Goal: Navigation & Orientation: Find specific page/section

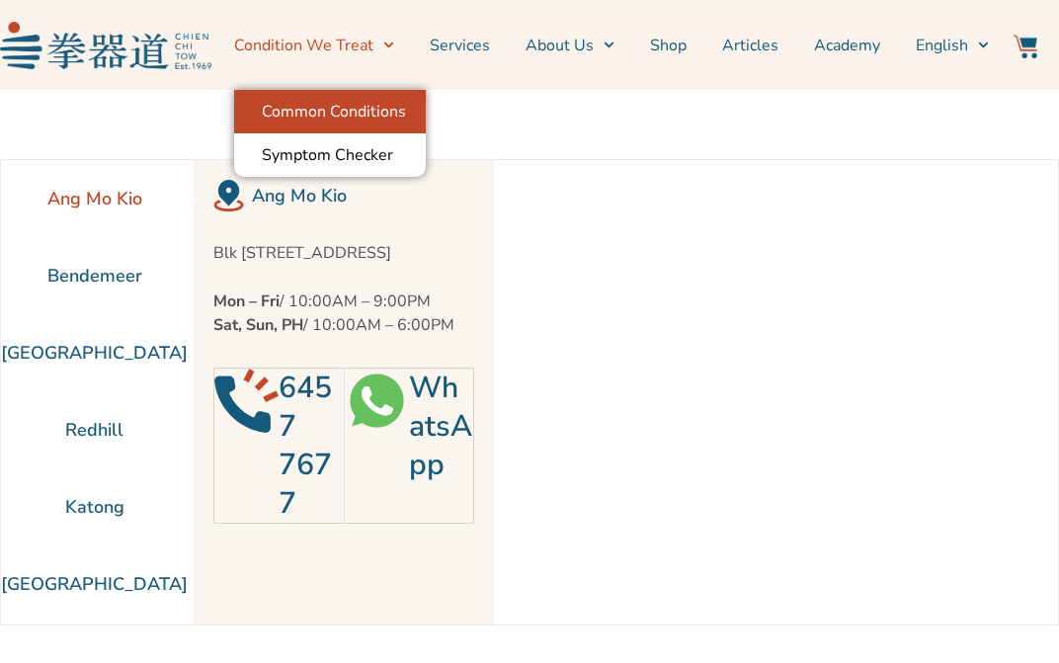
click at [350, 111] on link "Common Conditions" at bounding box center [330, 111] width 192 height 43
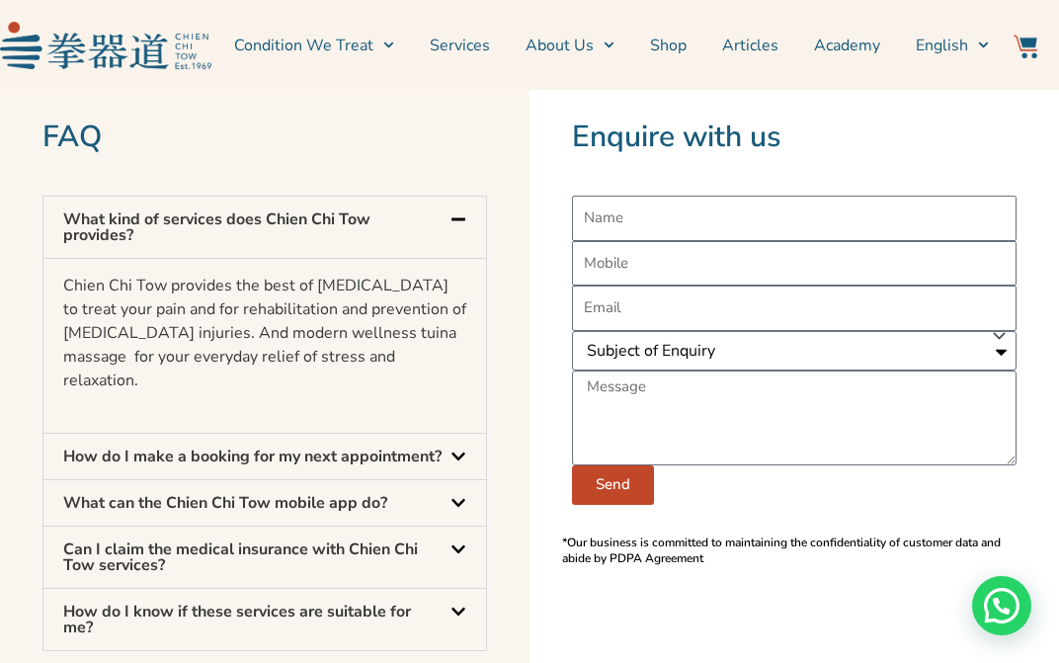
scroll to position [1347, 0]
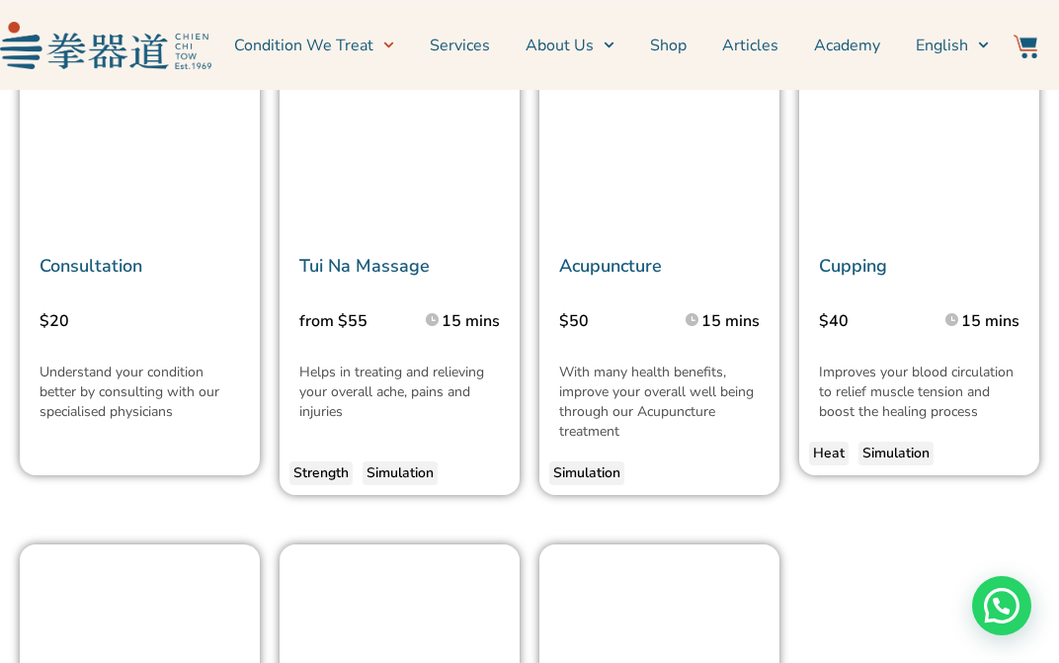
scroll to position [4218, 0]
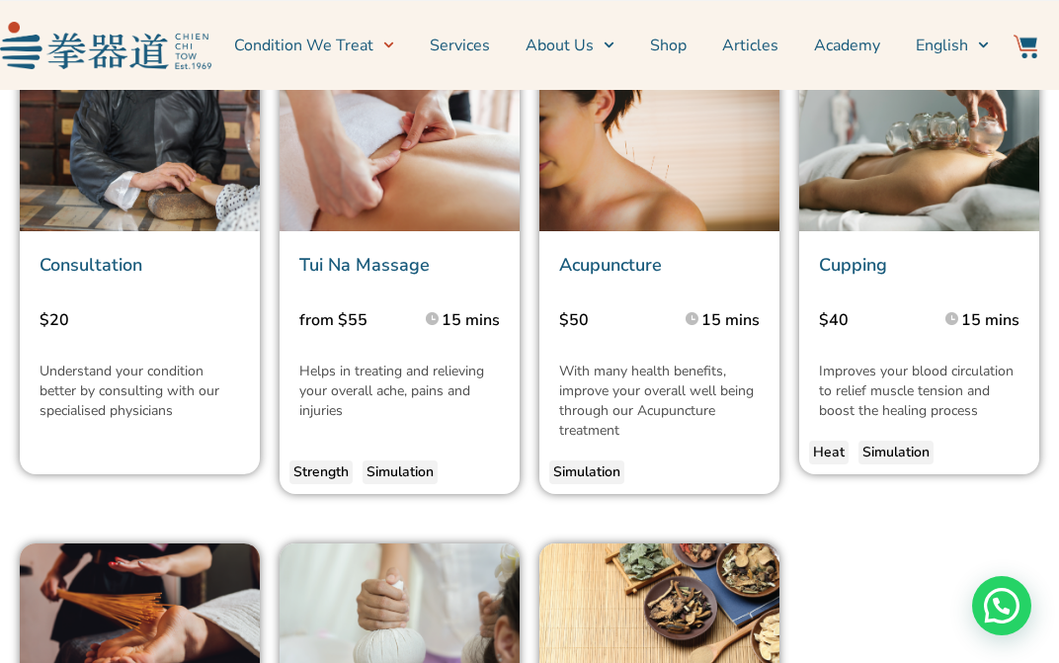
click at [351, 330] on p "from $55" at bounding box center [350, 320] width 102 height 24
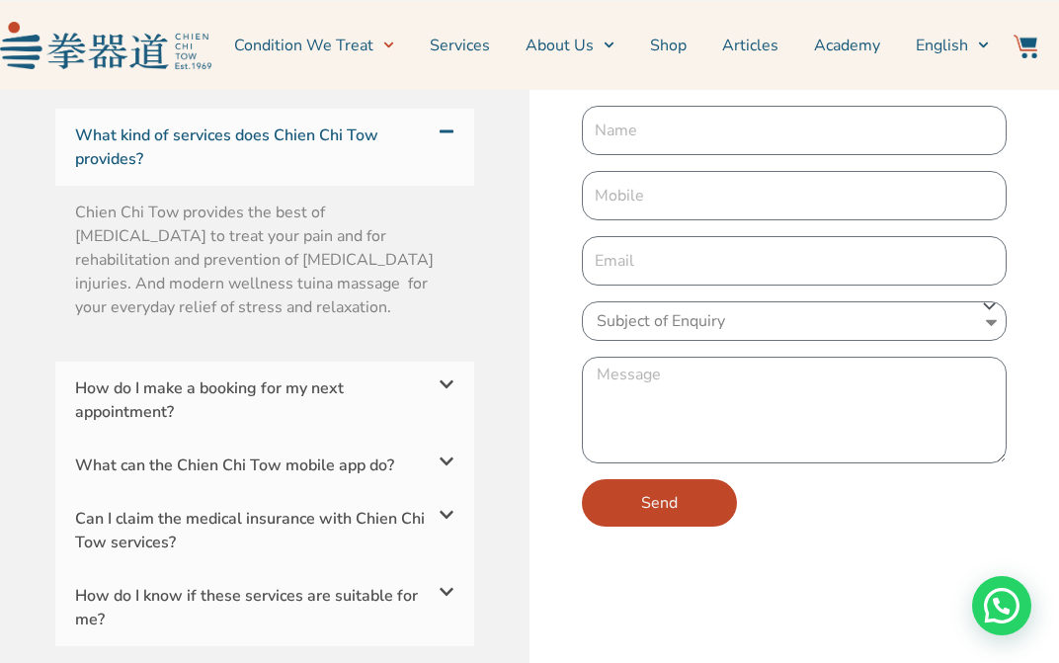
scroll to position [6668, 0]
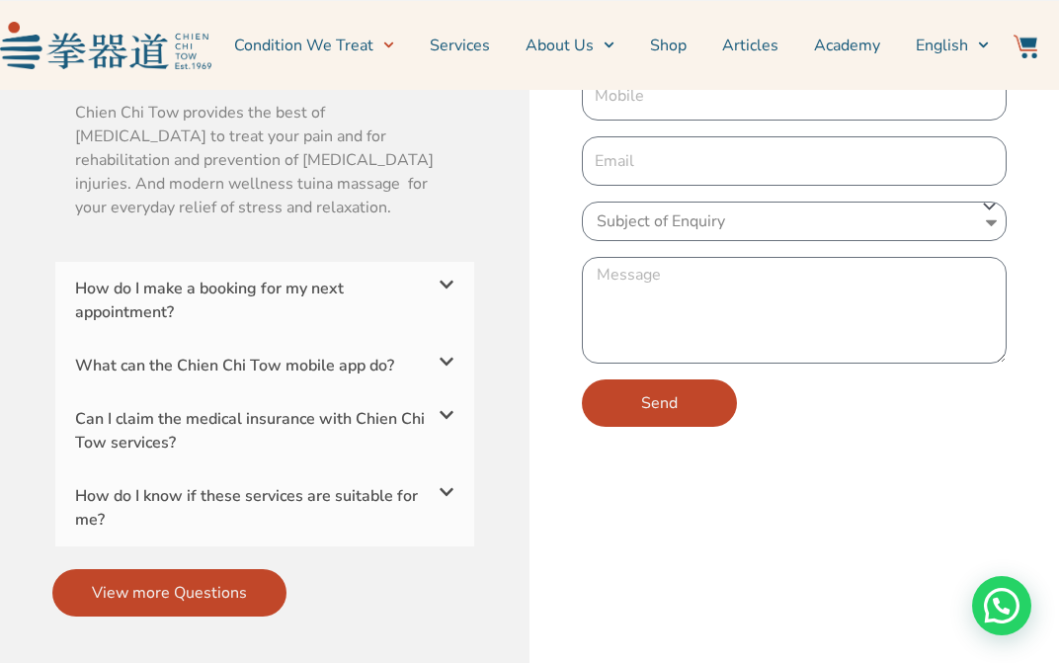
click at [387, 426] on div "Can I claim the medical insurance with Chien Chi Tow services?" at bounding box center [264, 430] width 419 height 77
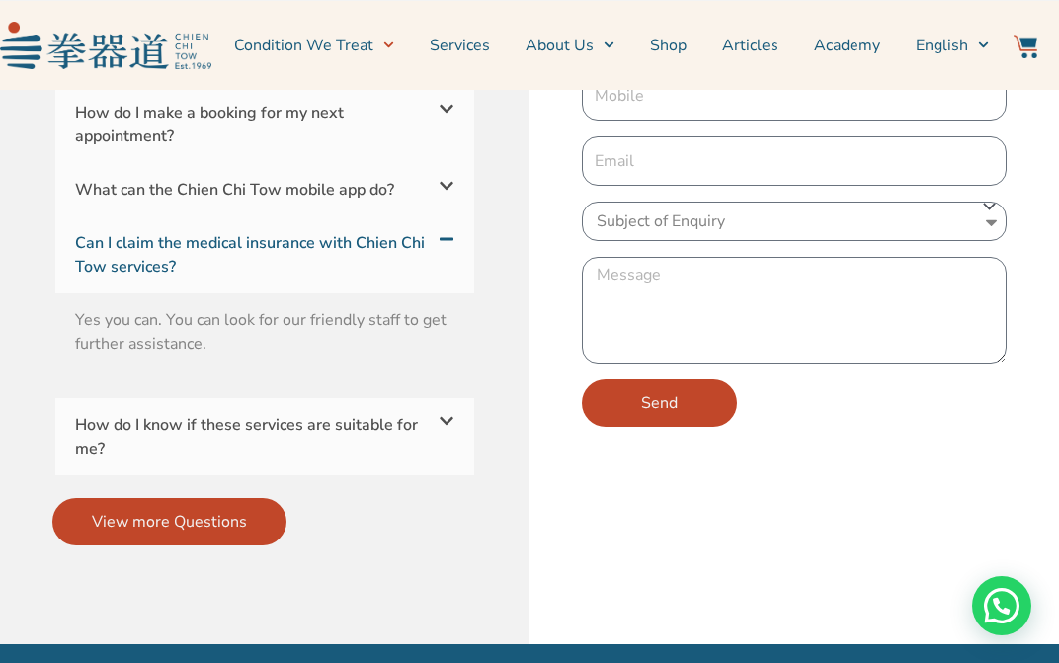
click at [387, 426] on link "How do I know if these services are suitable for me?" at bounding box center [246, 436] width 343 height 45
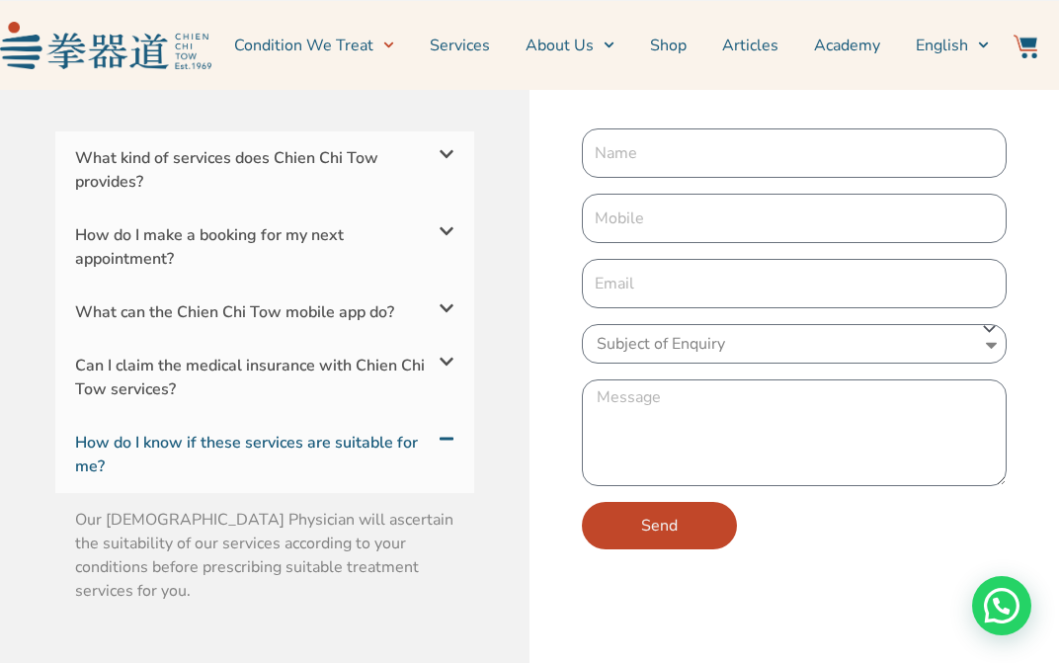
scroll to position [6544, 0]
click at [337, 258] on div "How do I make a booking for my next appointment?" at bounding box center [264, 248] width 419 height 77
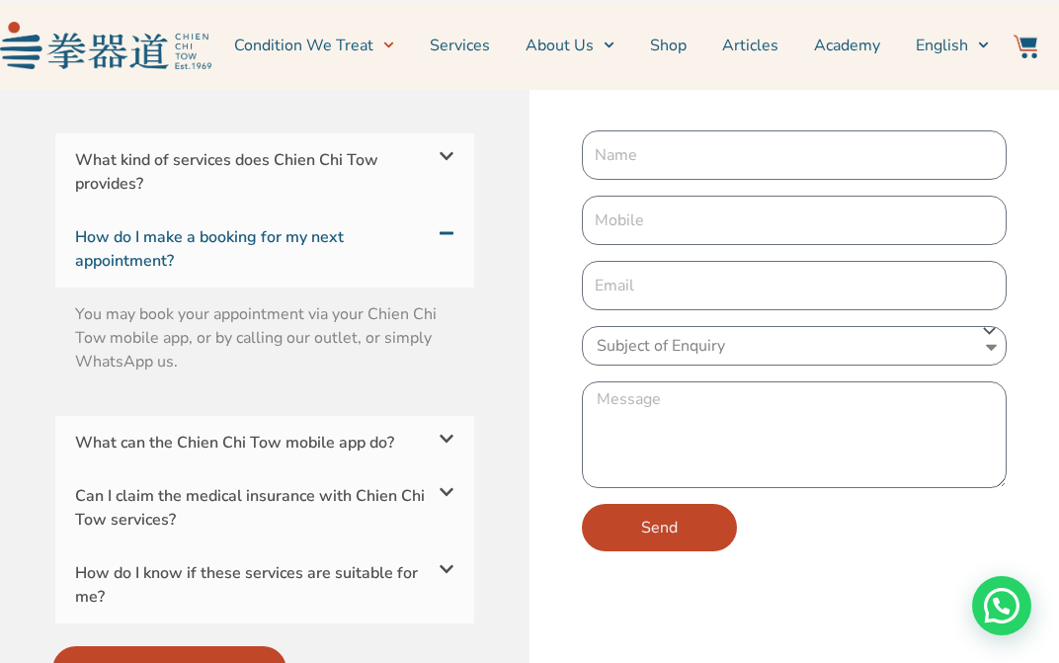
click at [338, 172] on div "What kind of services does Chien Chi Tow provides?" at bounding box center [264, 171] width 419 height 77
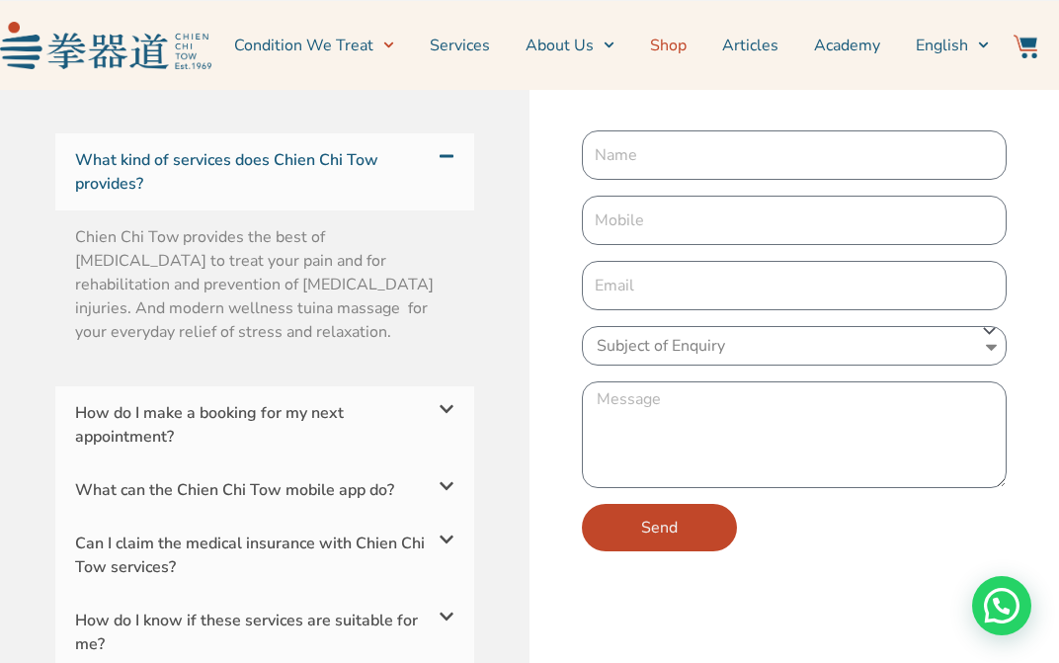
click at [679, 39] on link "Shop" at bounding box center [668, 45] width 37 height 49
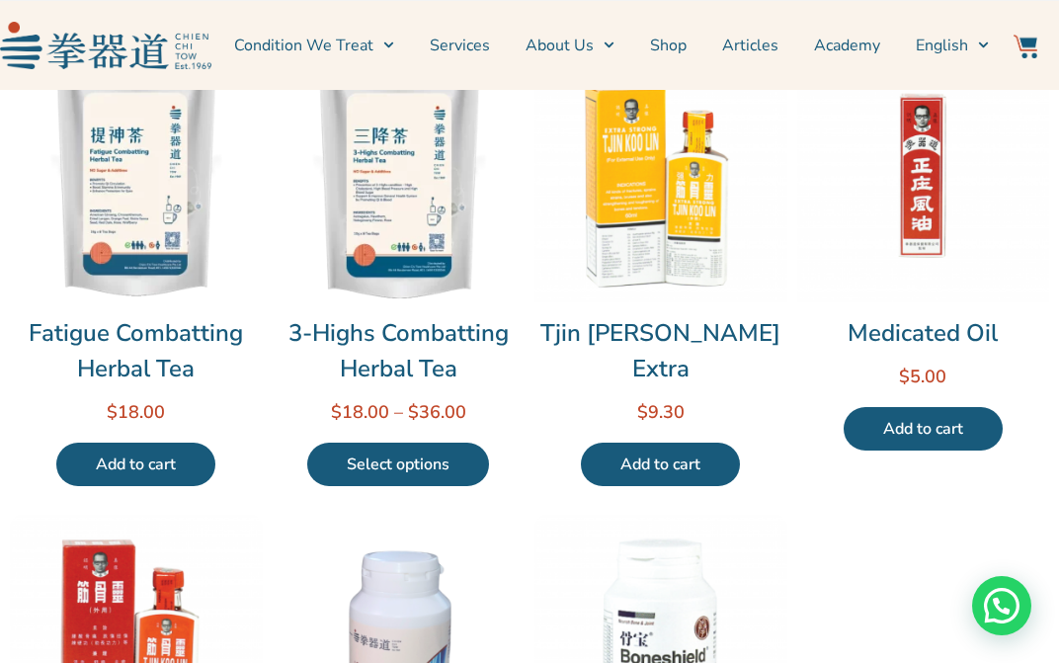
scroll to position [210, 0]
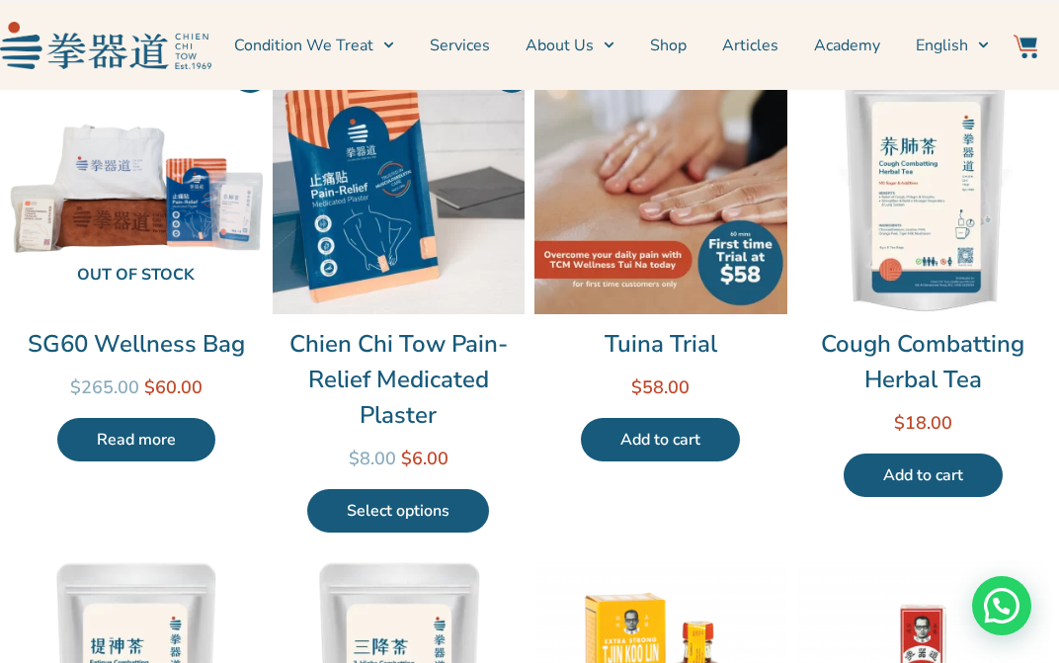
click at [656, 227] on img at bounding box center [660, 187] width 253 height 253
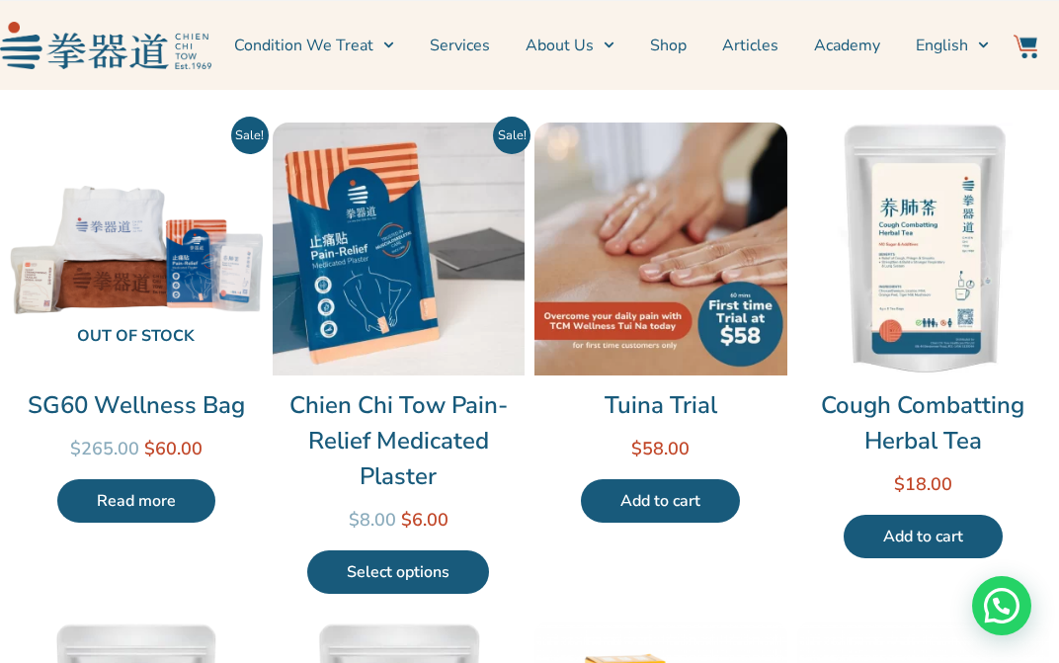
scroll to position [135, 0]
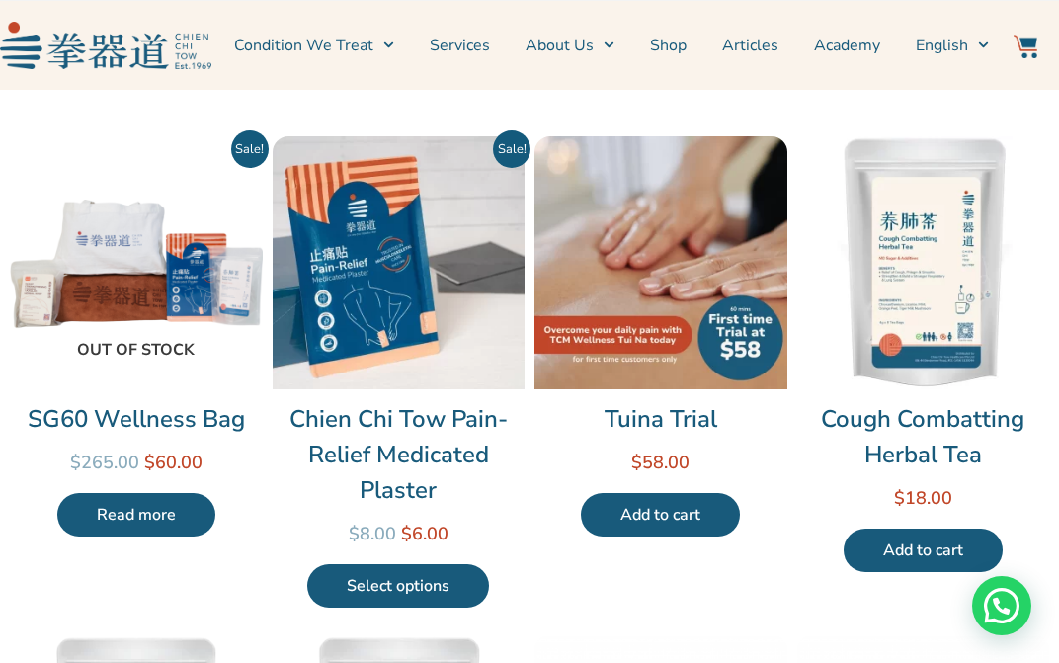
click at [110, 264] on img at bounding box center [136, 262] width 253 height 253
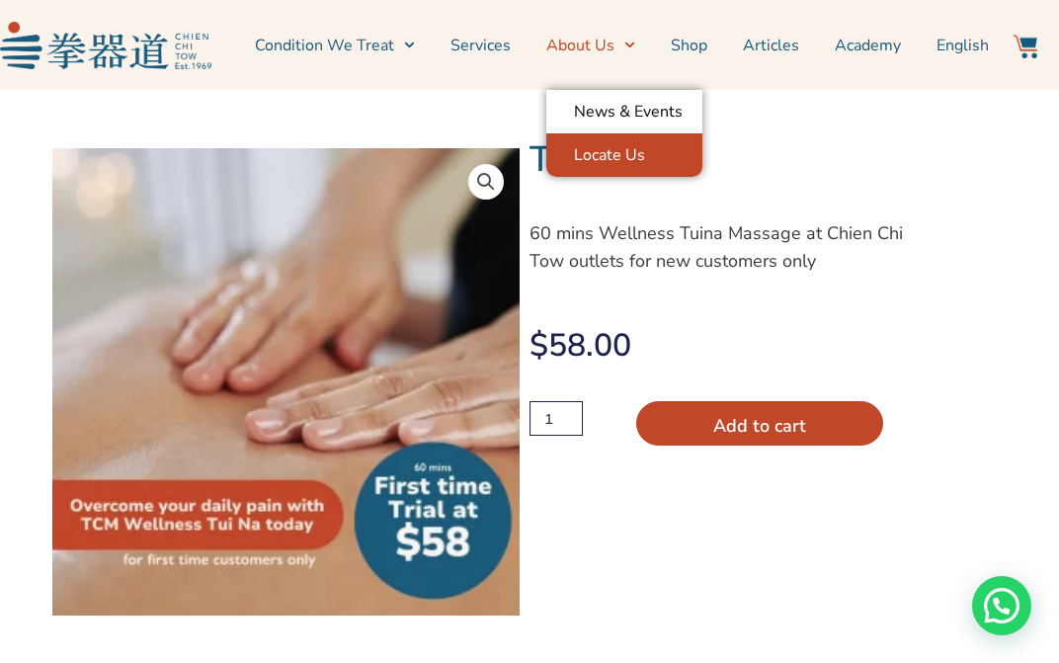
click at [605, 146] on link "Locate Us" at bounding box center [624, 154] width 156 height 43
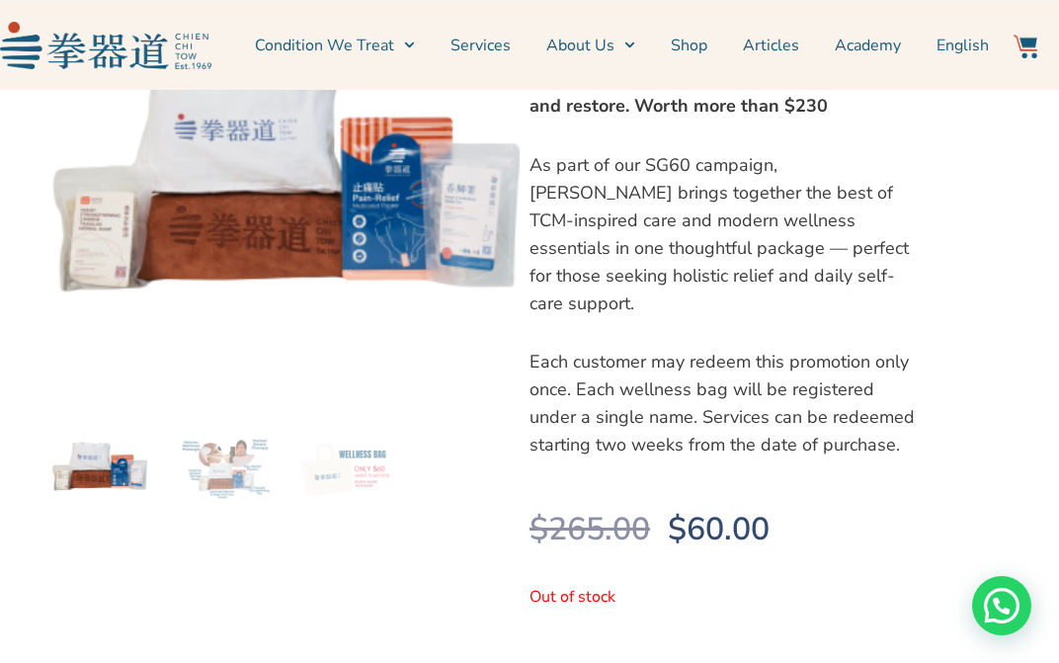
scroll to position [212, 0]
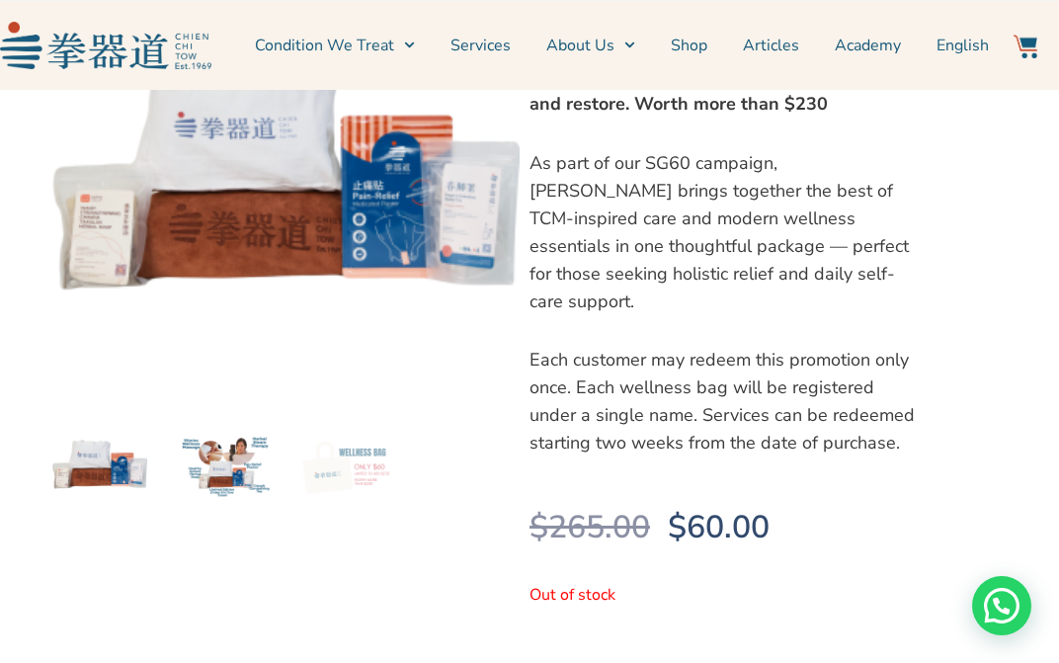
click at [235, 485] on img at bounding box center [224, 464] width 96 height 96
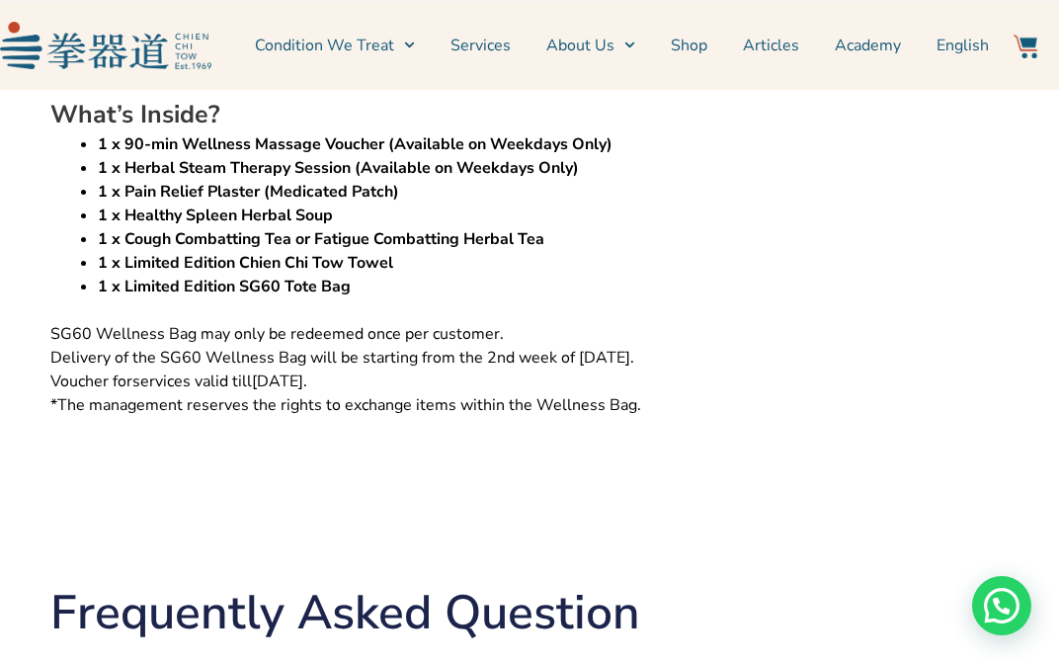
scroll to position [0, 0]
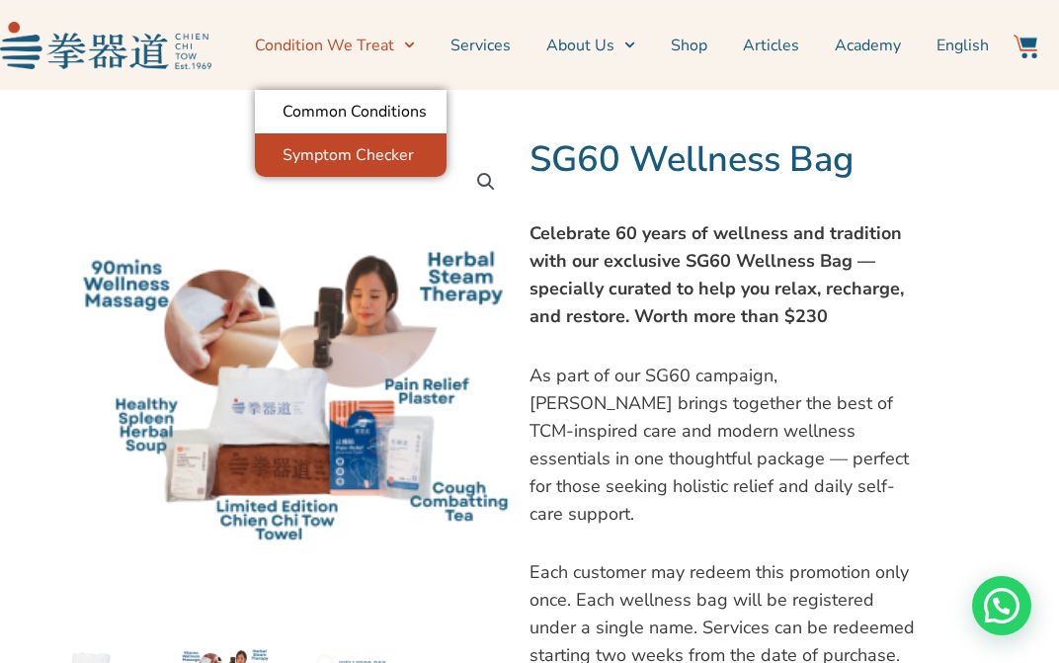
click at [381, 146] on link "Symptom Checker" at bounding box center [351, 154] width 192 height 43
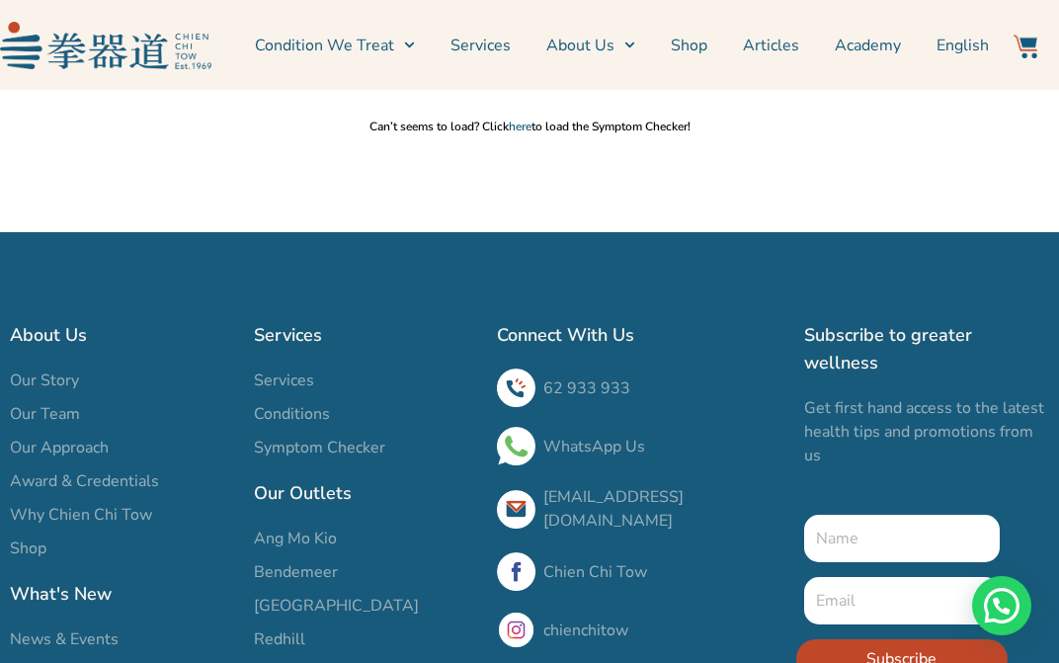
scroll to position [550, 0]
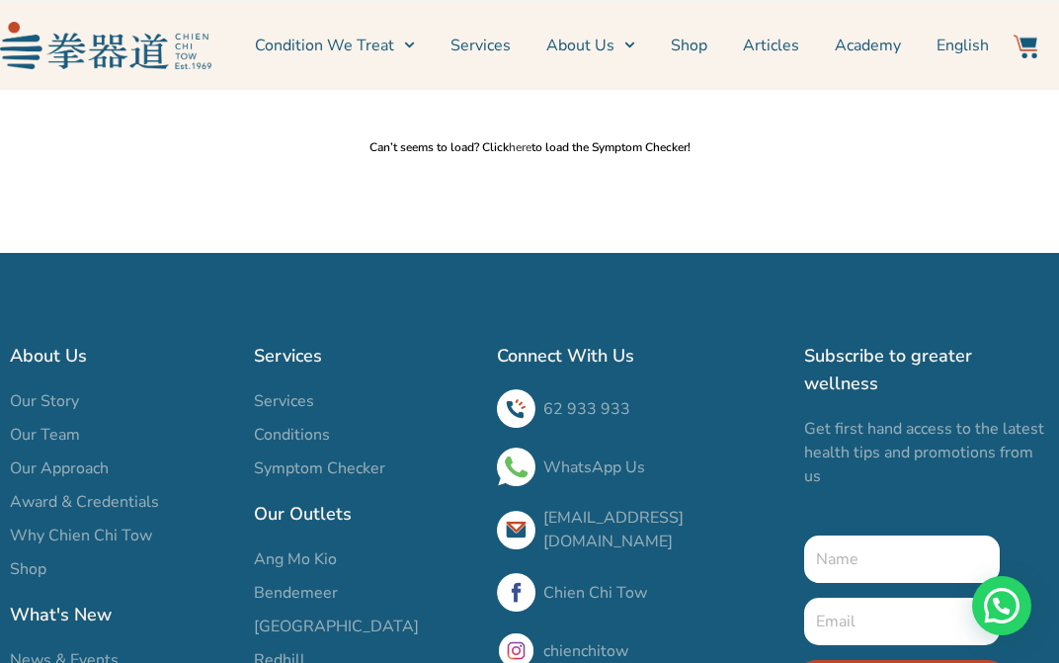
click at [514, 141] on link "here" at bounding box center [520, 147] width 23 height 16
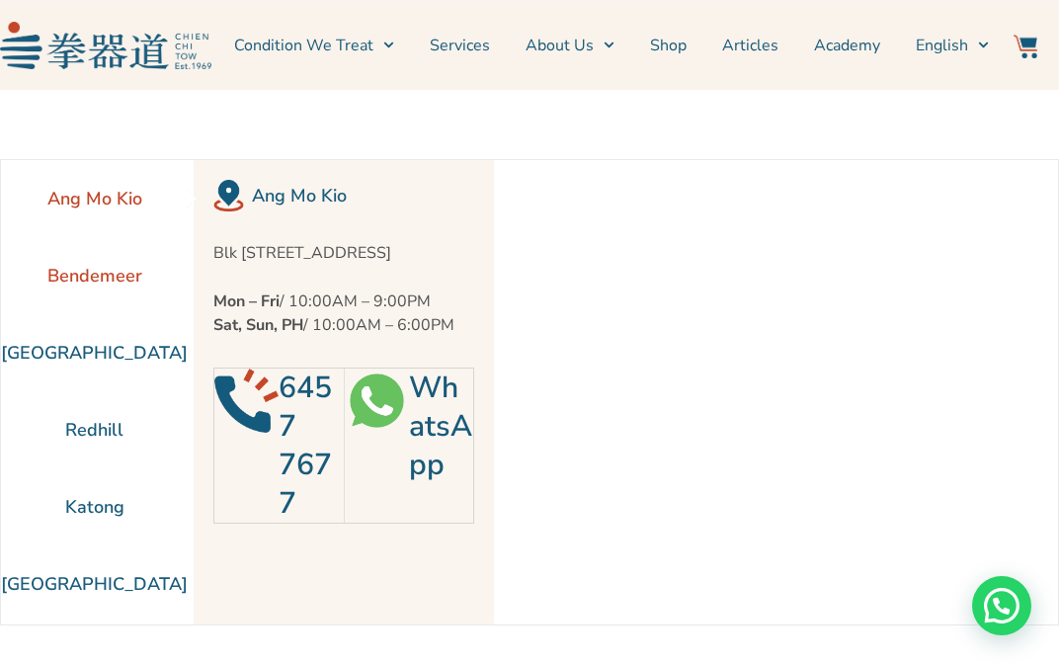
click at [75, 283] on li "Bendemeer" at bounding box center [94, 275] width 187 height 77
click at [87, 194] on li "Ang Mo Kio" at bounding box center [94, 198] width 187 height 77
click at [76, 287] on li "Bendemeer" at bounding box center [94, 275] width 187 height 77
click at [235, 134] on div at bounding box center [529, 114] width 1059 height 49
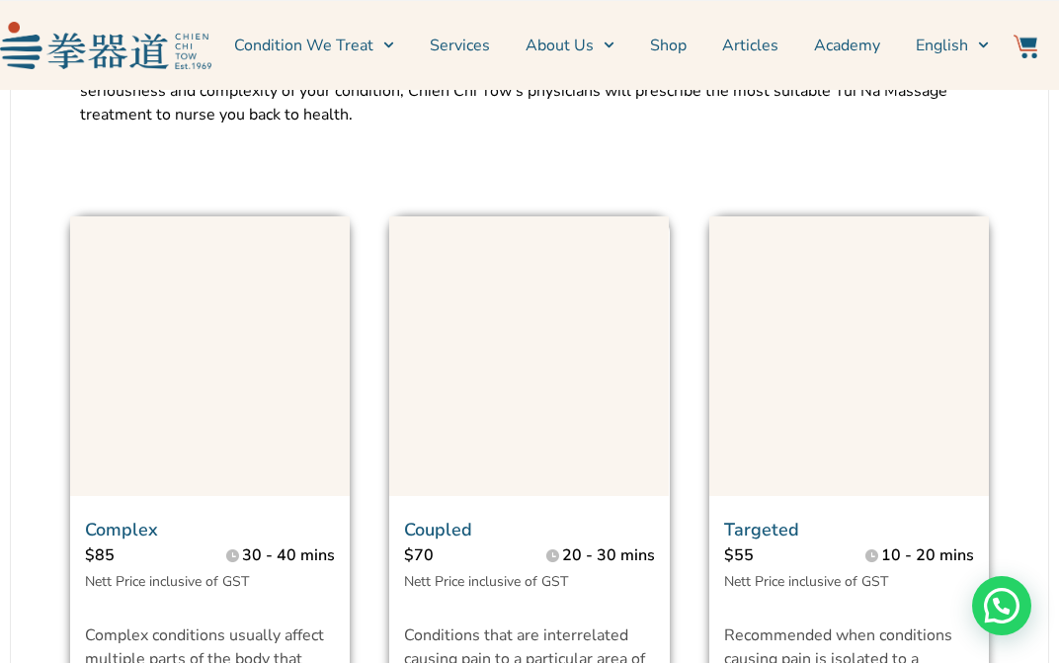
scroll to position [1374, 0]
